Goal: Information Seeking & Learning: Learn about a topic

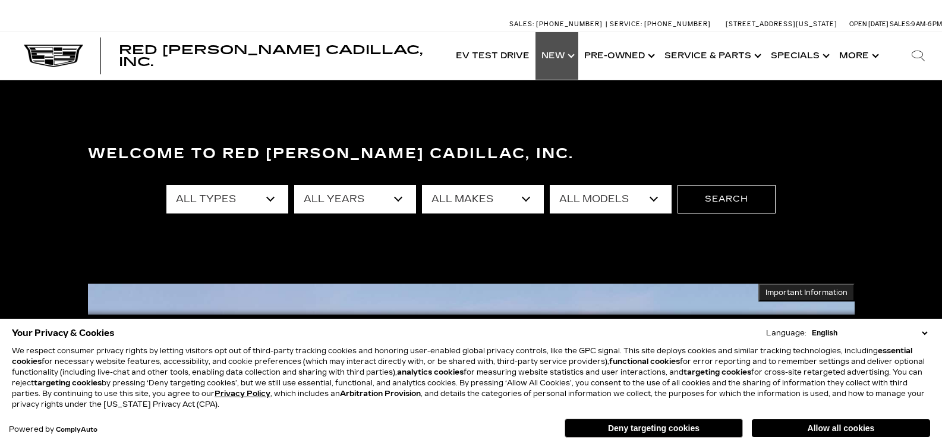
drag, startPoint x: 0, startPoint y: 0, endPoint x: 574, endPoint y: 53, distance: 576.5
click at [574, 53] on link "Show New" at bounding box center [556, 56] width 43 height 48
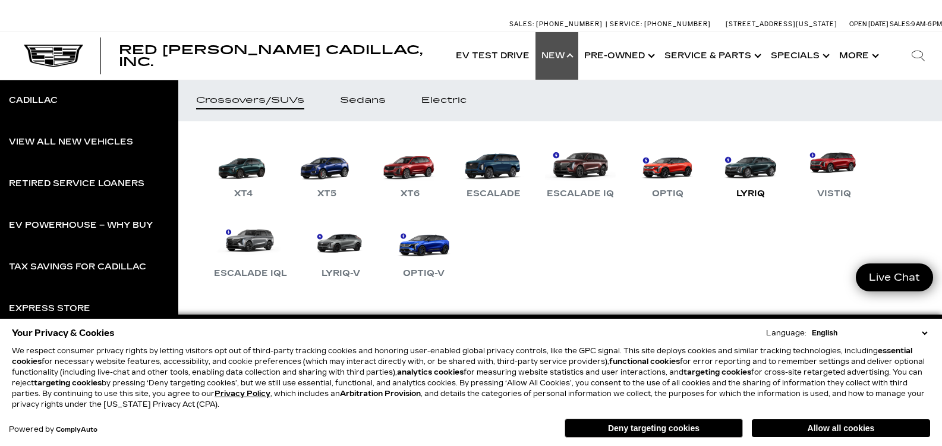
click at [751, 171] on link "LYRIQ" at bounding box center [750, 170] width 71 height 62
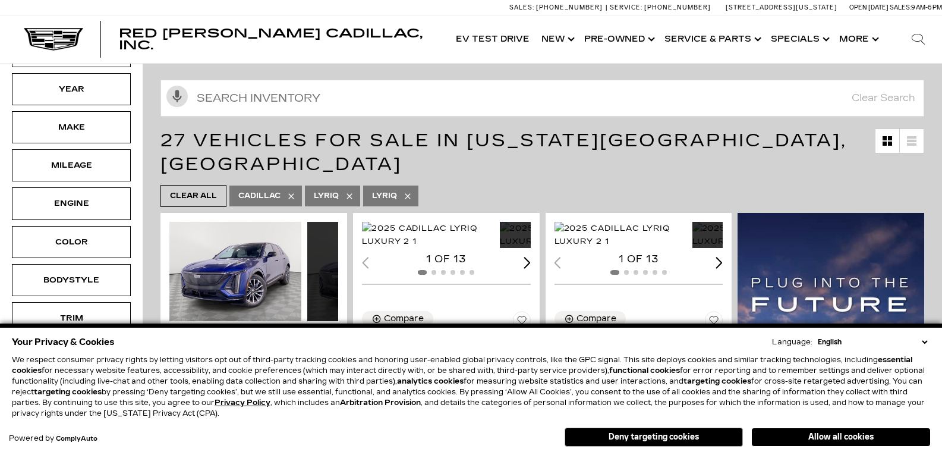
scroll to position [119, 0]
click at [925, 336] on select "English Spanish / Español English / United Kingdom Korean / 한국어 Vietnamese / Ti…" at bounding box center [872, 341] width 115 height 11
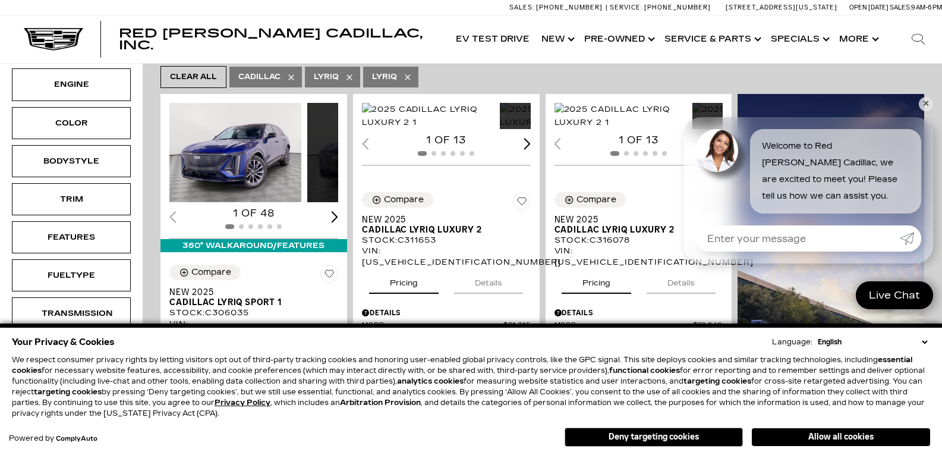
click at [924, 336] on select "English Spanish / Español English / United Kingdom Korean / 한국어 Vietnamese / Ti…" at bounding box center [872, 341] width 115 height 11
drag, startPoint x: 697, startPoint y: 435, endPoint x: 611, endPoint y: 341, distance: 127.9
click at [697, 435] on button "Deny targeting cookies" at bounding box center [654, 436] width 178 height 19
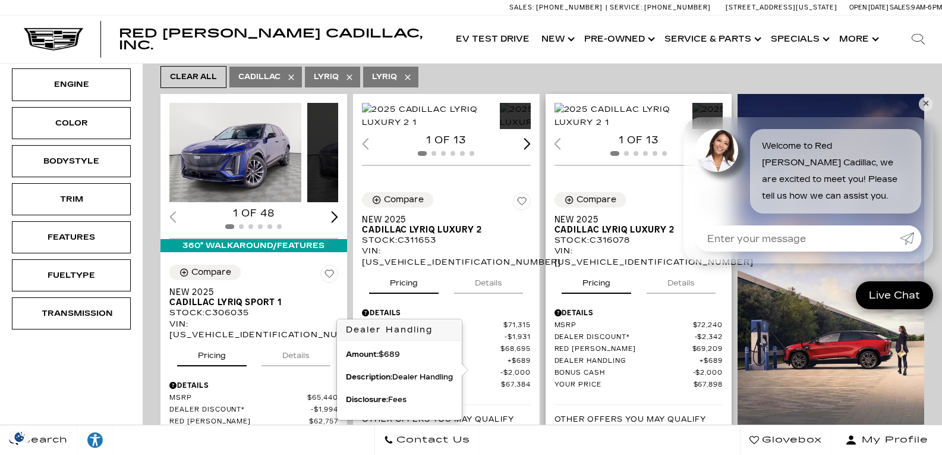
scroll to position [357, 0]
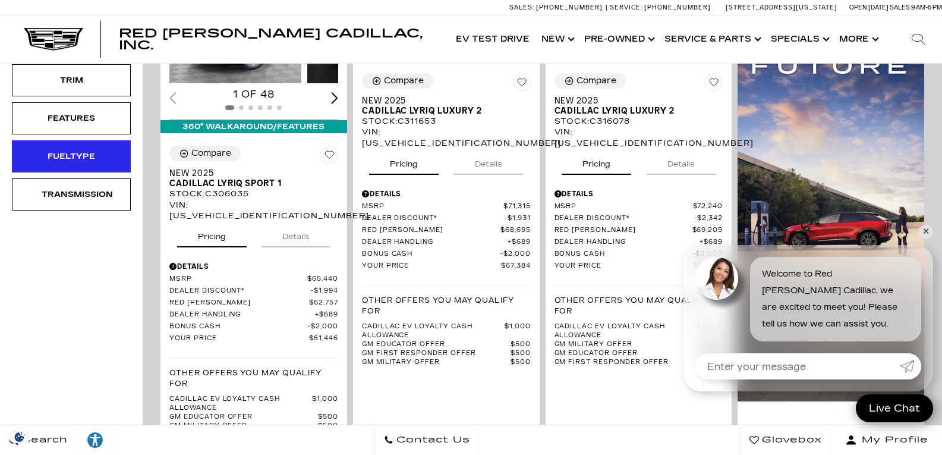
click at [65, 158] on div "Fueltype" at bounding box center [71, 156] width 59 height 13
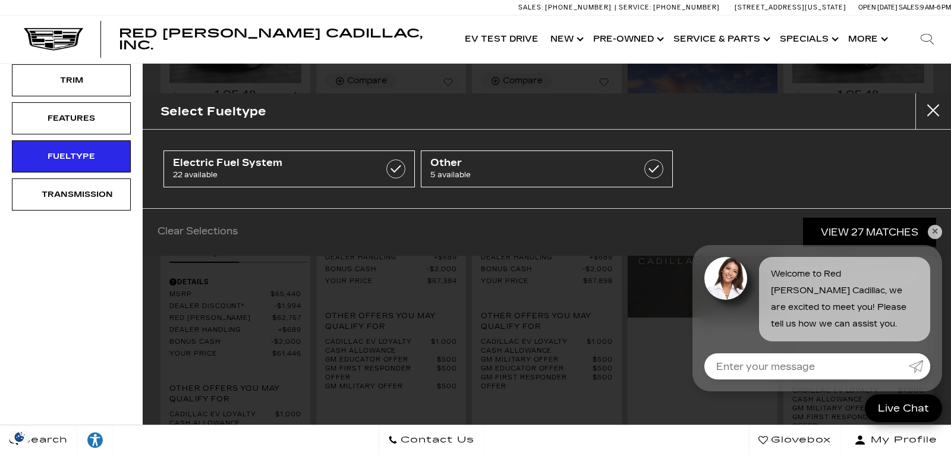
click at [936, 116] on button "close" at bounding box center [933, 111] width 36 height 36
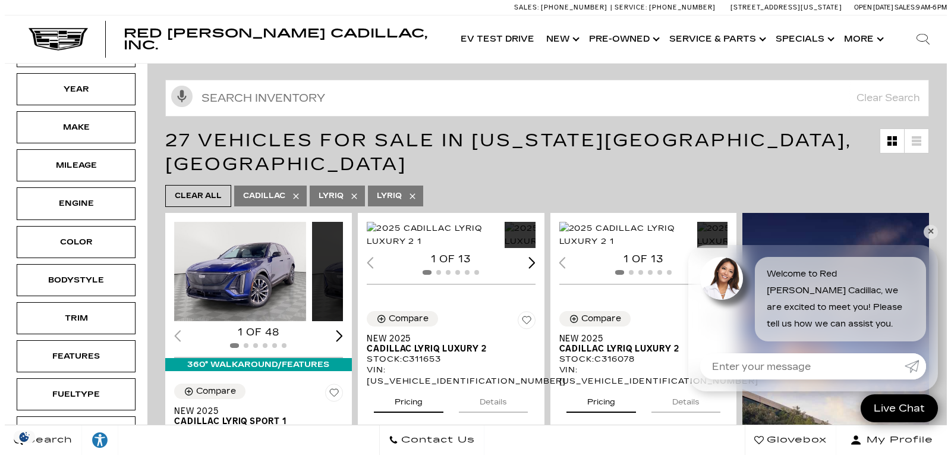
scroll to position [0, 0]
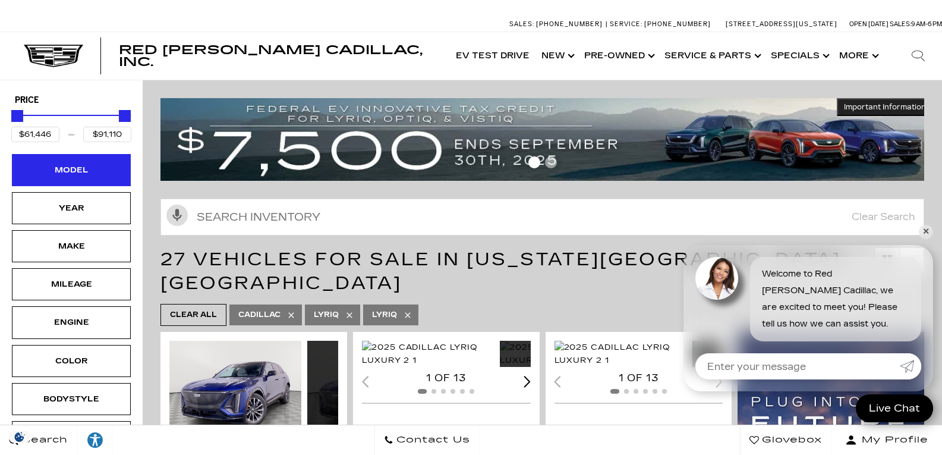
click at [99, 172] on div "Model" at bounding box center [71, 169] width 59 height 13
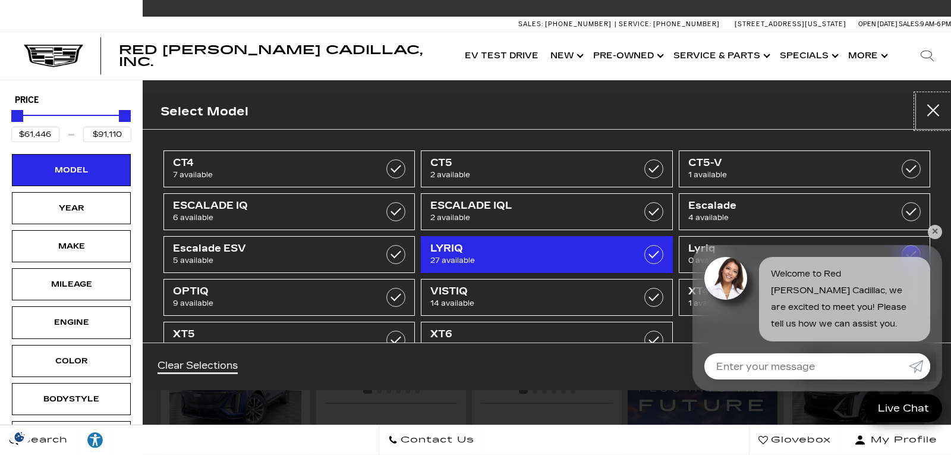
scroll to position [37, 0]
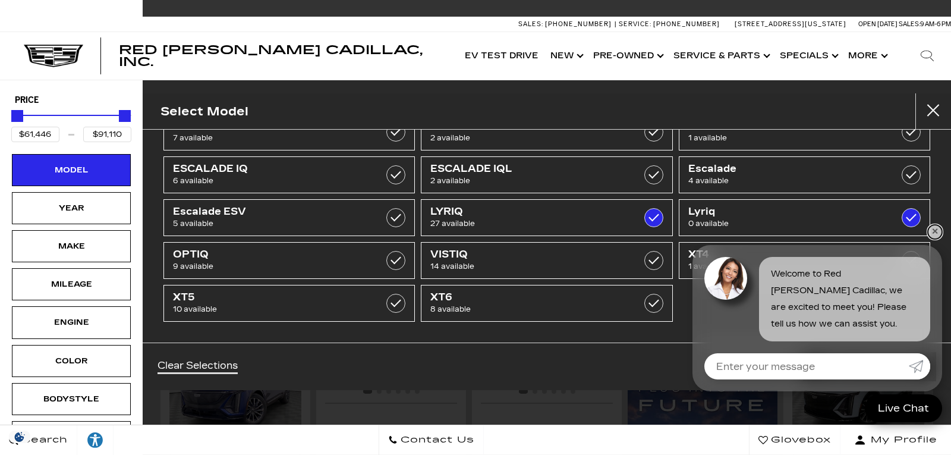
click at [935, 230] on link "✕" at bounding box center [935, 232] width 14 height 14
